Goal: Task Accomplishment & Management: Manage account settings

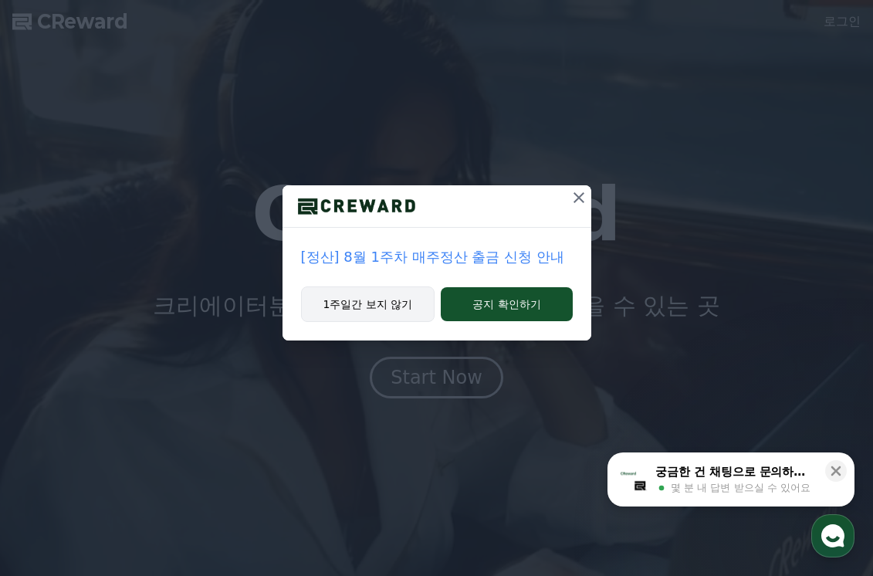
click at [376, 306] on button "1주일간 보지 않기" at bounding box center [368, 304] width 134 height 36
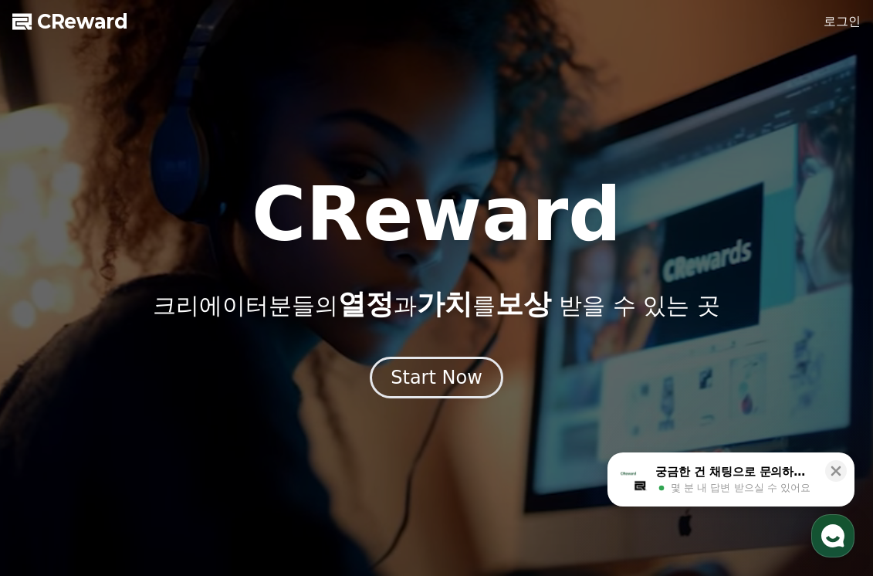
click at [855, 20] on link "로그인" at bounding box center [842, 21] width 37 height 19
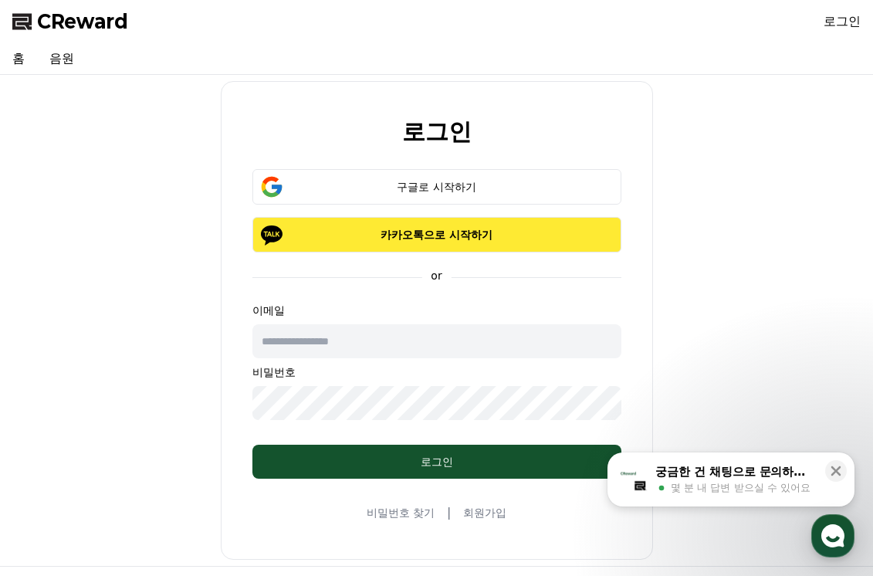
click at [469, 229] on p "카카오톡으로 시작하기" at bounding box center [437, 234] width 324 height 15
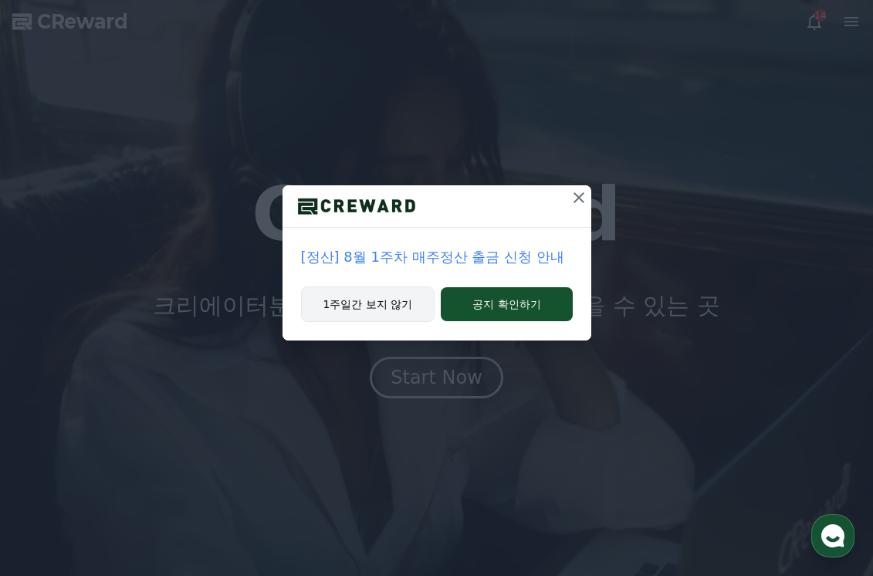
click at [355, 305] on button "1주일간 보지 않기" at bounding box center [368, 304] width 134 height 36
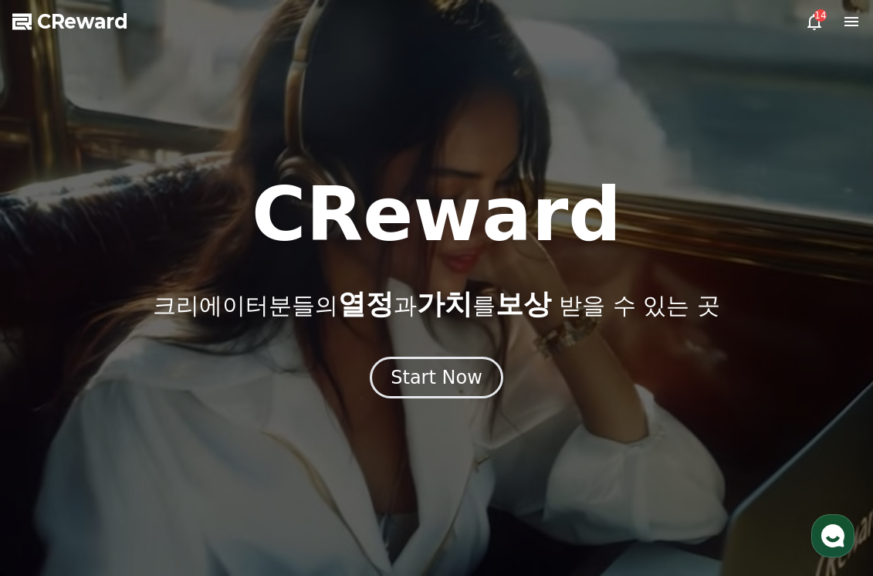
click at [521, 87] on div at bounding box center [436, 288] width 873 height 576
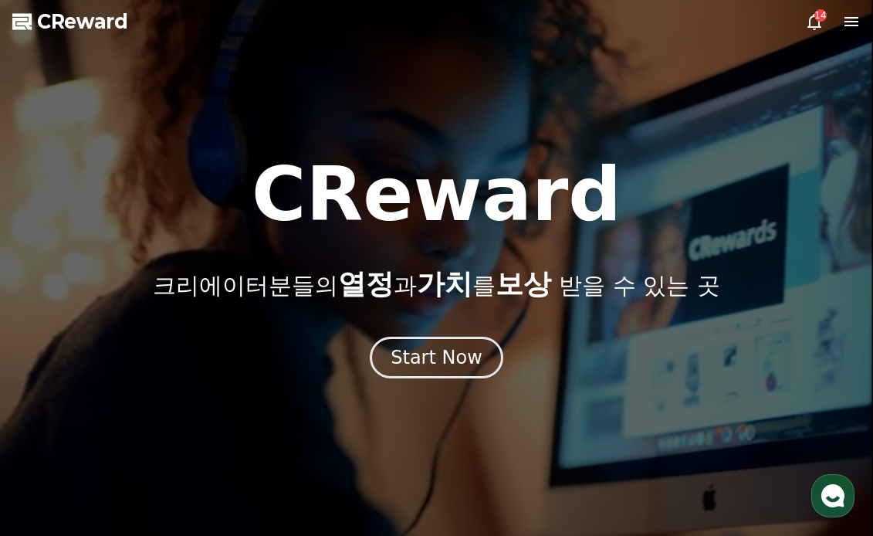
click at [853, 22] on icon at bounding box center [851, 21] width 19 height 19
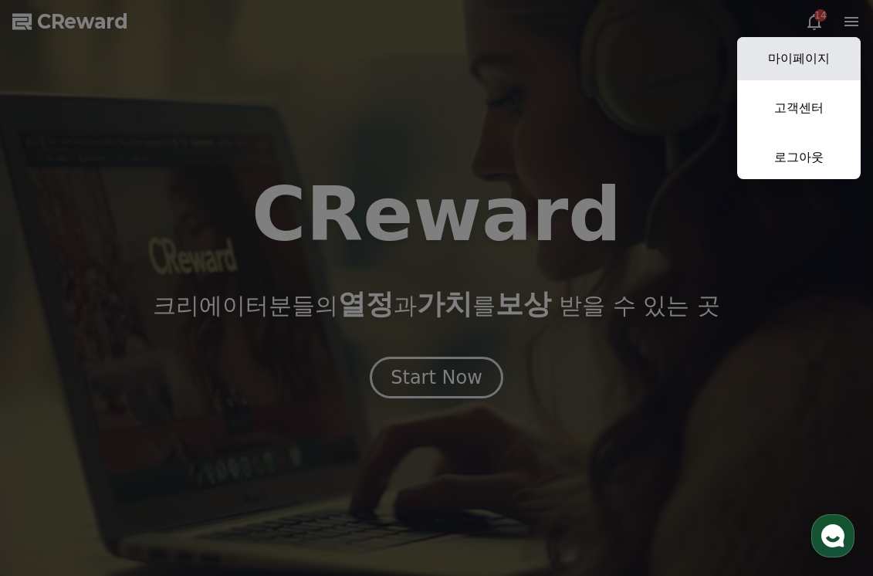
click at [808, 64] on link "마이페이지" at bounding box center [799, 58] width 124 height 43
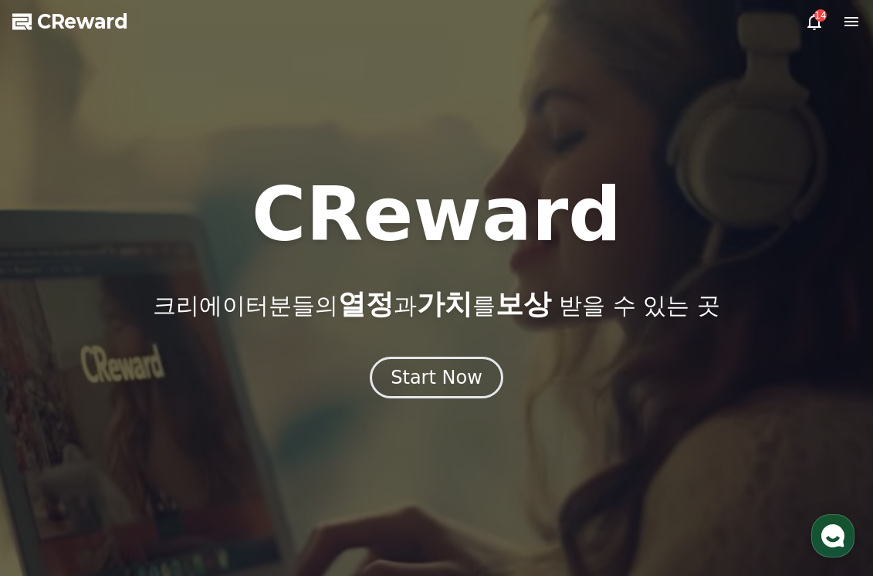
select select "**********"
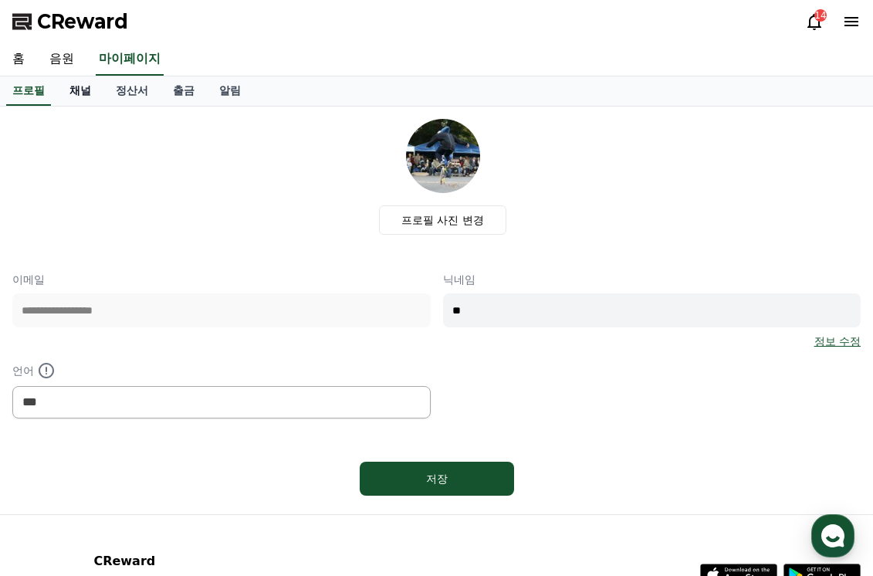
click at [72, 83] on link "채널" at bounding box center [80, 90] width 46 height 29
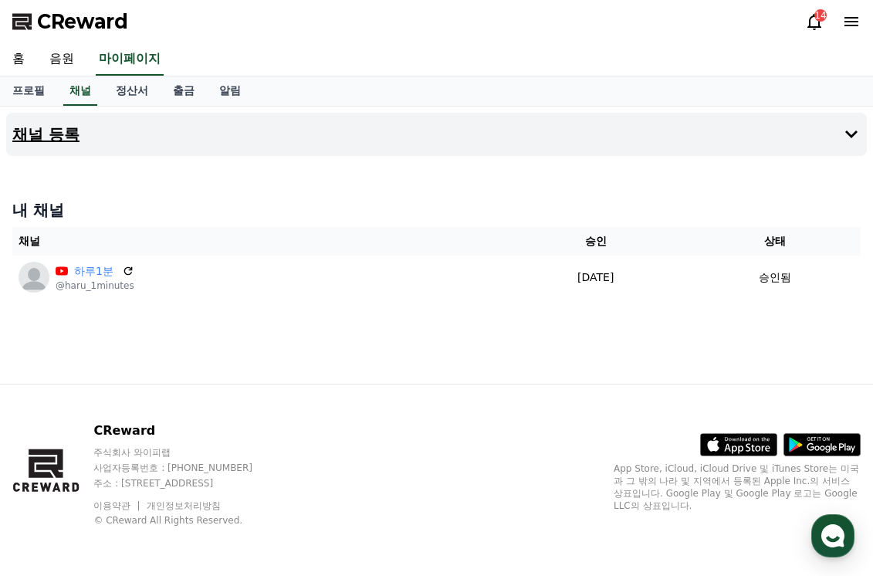
click at [856, 139] on icon at bounding box center [851, 134] width 19 height 19
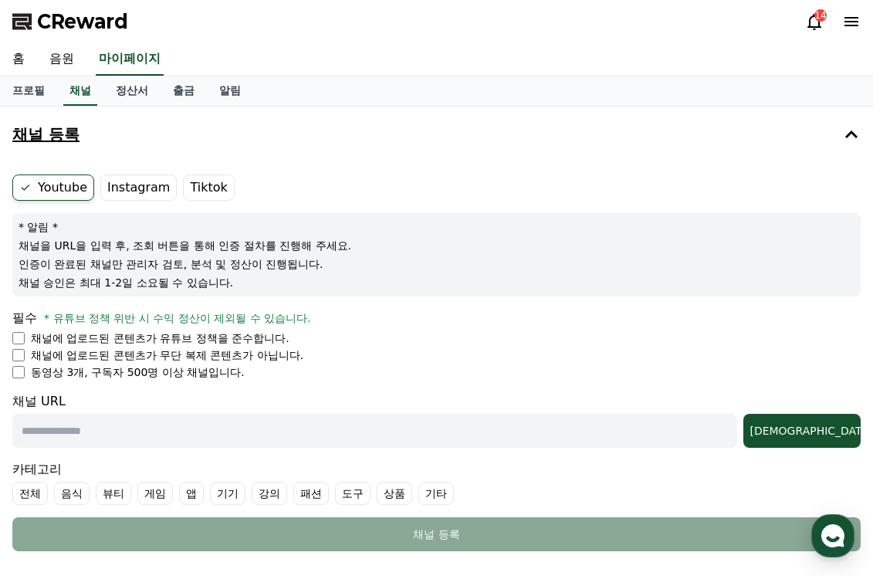
click at [149, 185] on label "Instagram" at bounding box center [138, 187] width 76 height 26
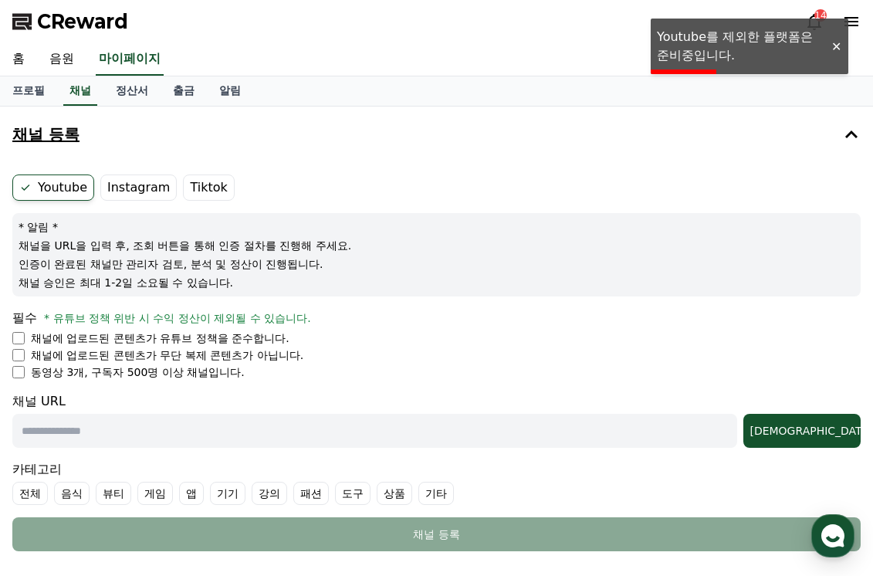
click at [199, 188] on label "Tiktok" at bounding box center [208, 187] width 51 height 26
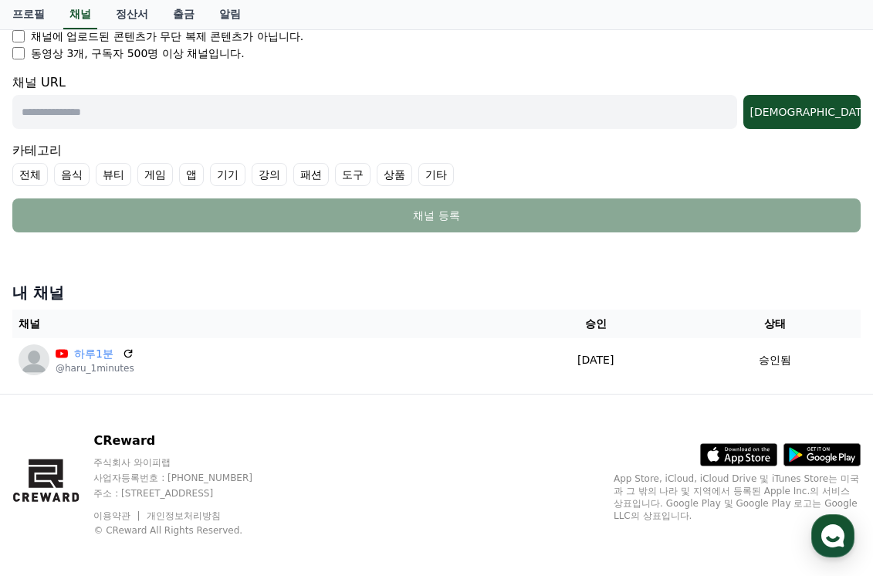
scroll to position [329, 0]
